Goal: Ask a question

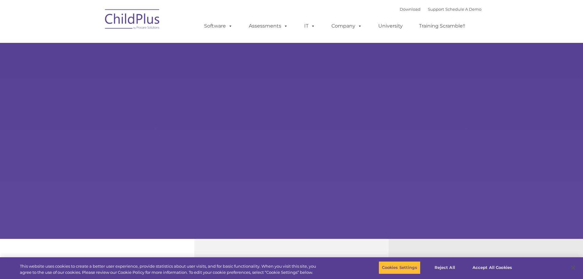
type input ""
select select "MEDIUM"
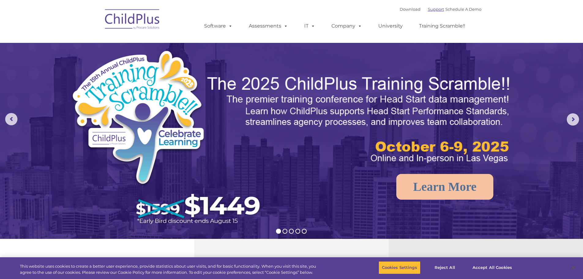
click at [429, 9] on link "Support" at bounding box center [436, 9] width 16 height 5
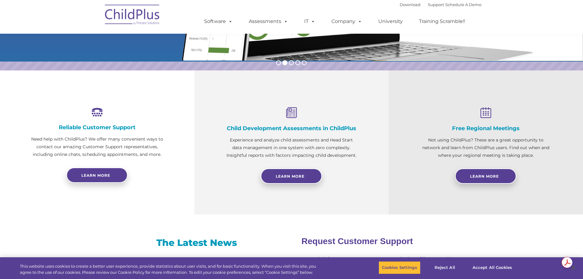
scroll to position [195, 0]
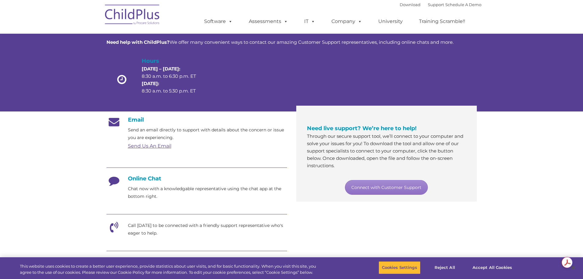
scroll to position [31, 0]
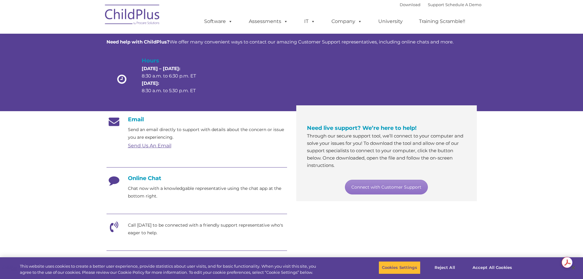
click at [148, 179] on h4 "Online Chat" at bounding box center [197, 178] width 181 height 7
click at [145, 191] on p "Chat now with a knowledgable representative using the chat app at the bottom ri…" at bounding box center [207, 192] width 159 height 15
click at [387, 186] on link "Connect with Customer Support" at bounding box center [386, 187] width 83 height 15
click at [530, 3] on nav "Download Support | Schedule A Demo  MENU MENU Software ChildPlus: The original…" at bounding box center [291, 17] width 583 height 34
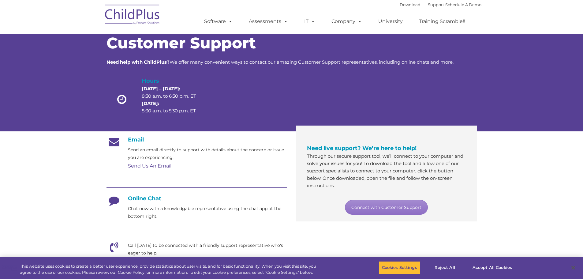
scroll to position [0, 0]
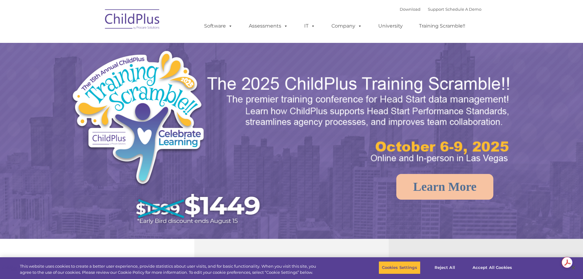
select select "MEDIUM"
